Goal: Find specific page/section: Find specific page/section

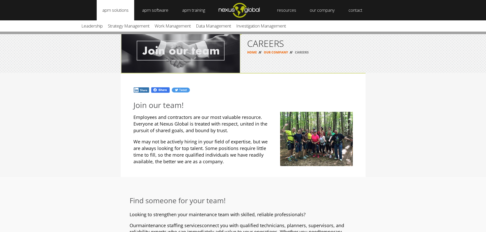
click at [114, 8] on link "apm solutions" at bounding box center [115, 10] width 37 height 20
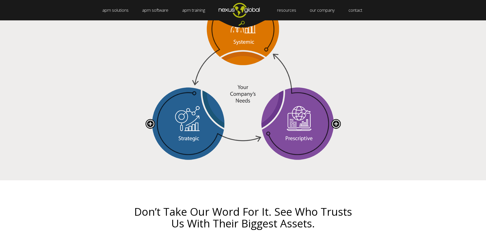
scroll to position [1071, 0]
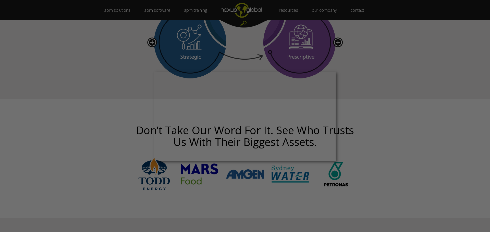
click at [117, 67] on div at bounding box center [247, 117] width 495 height 235
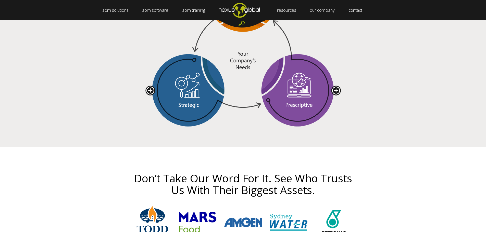
scroll to position [969, 0]
